Goal: Check status: Check status

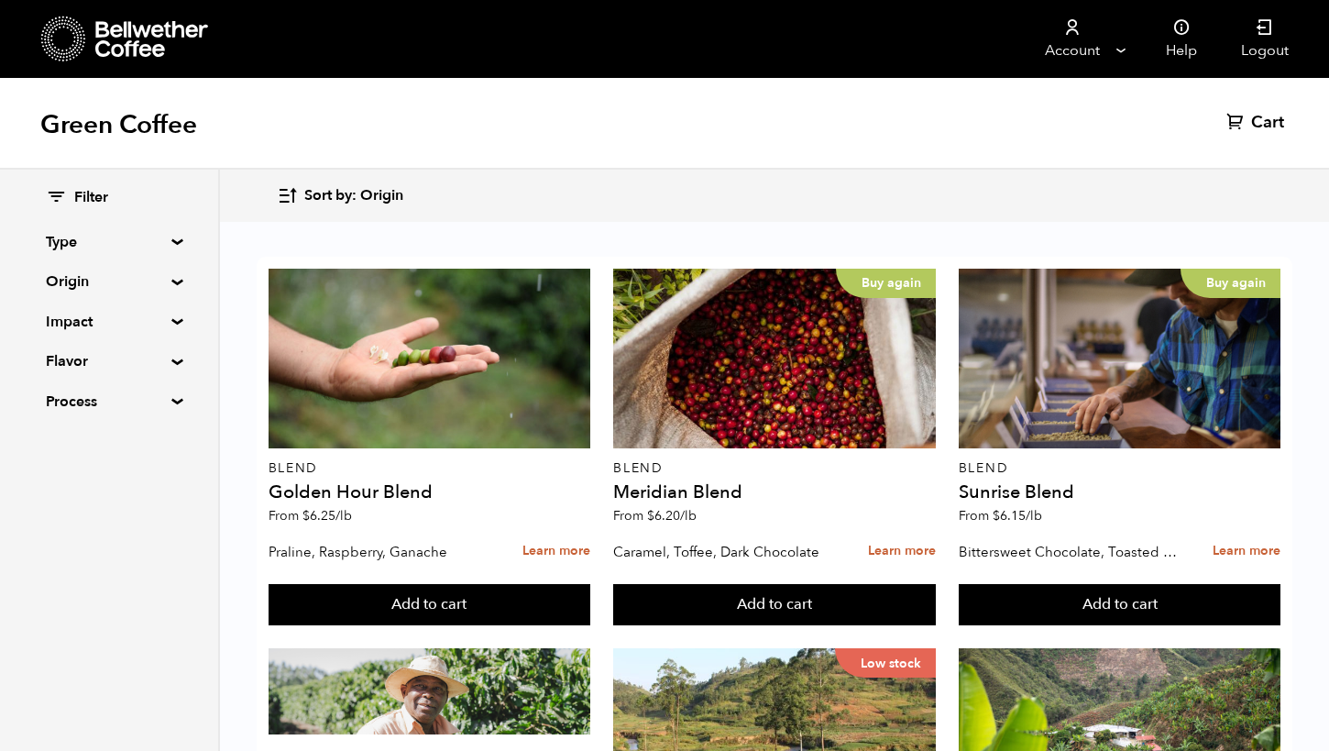
click at [1238, 112] on icon at bounding box center [1236, 121] width 18 height 18
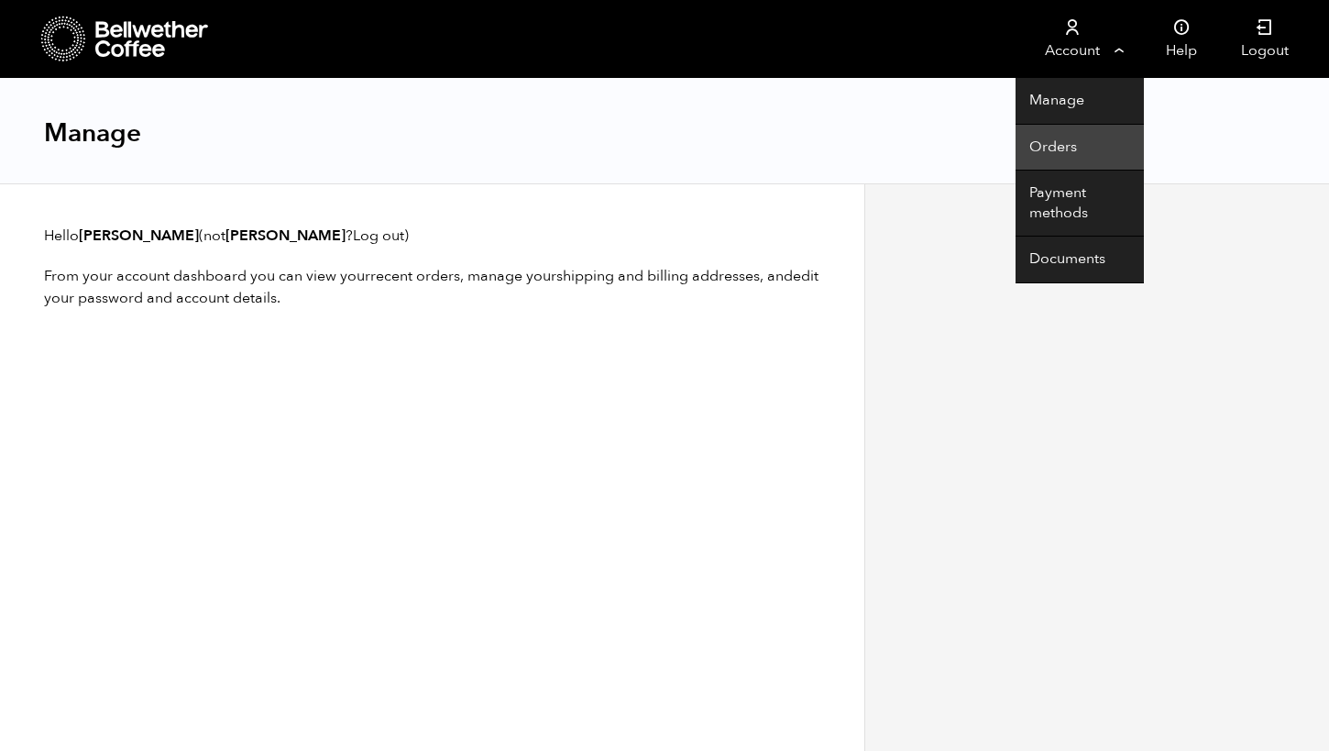
click at [1070, 153] on link "Orders" at bounding box center [1080, 148] width 128 height 47
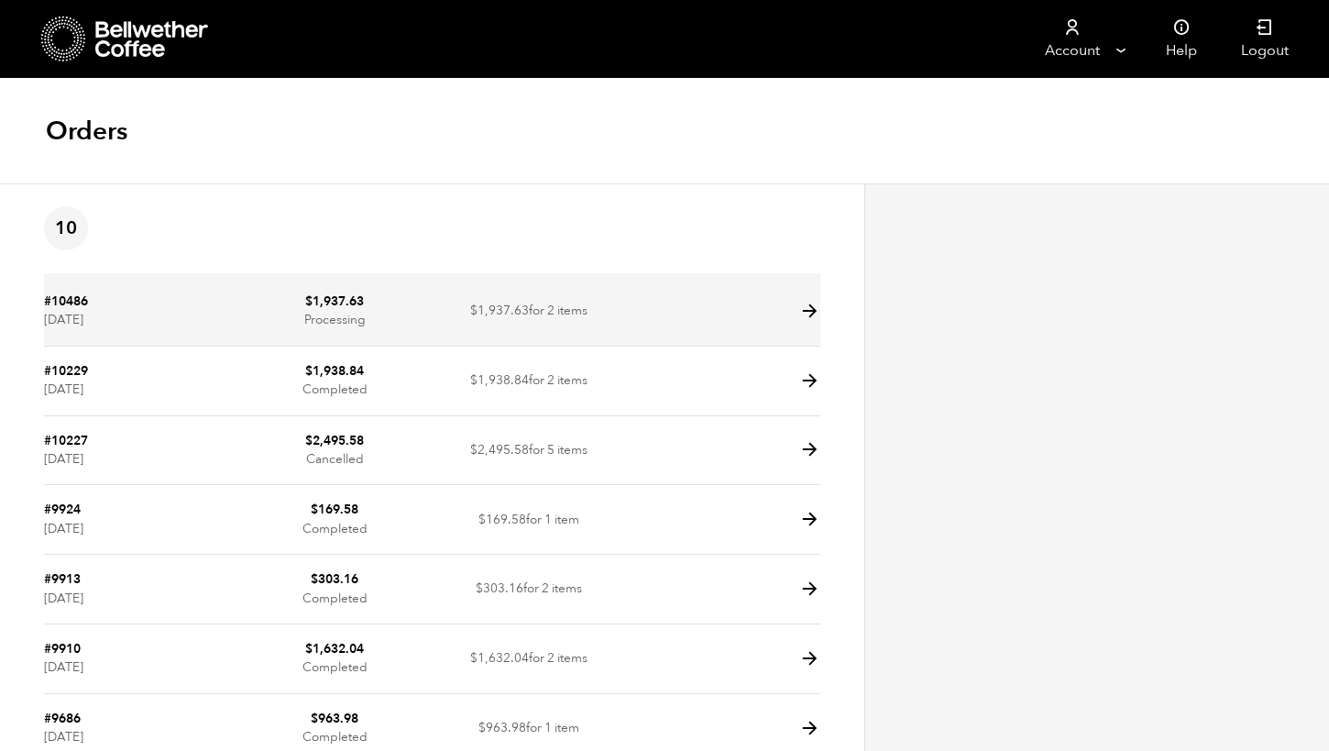
click at [808, 304] on icon at bounding box center [809, 311] width 21 height 21
